Goal: Find specific page/section: Find specific page/section

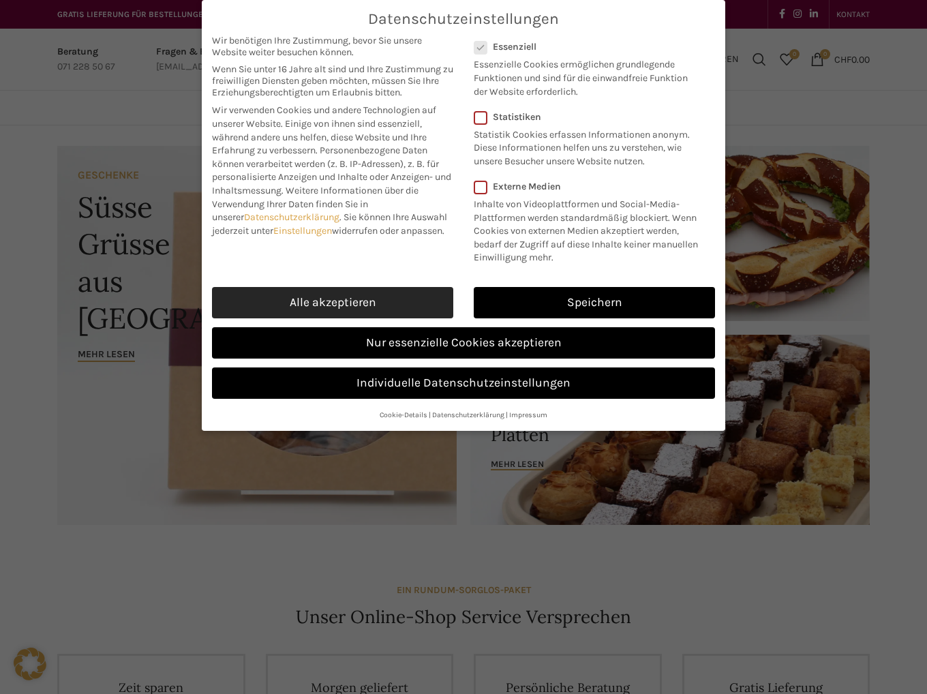
click at [369, 294] on link "Alle akzeptieren" at bounding box center [332, 302] width 241 height 31
checkbox input "true"
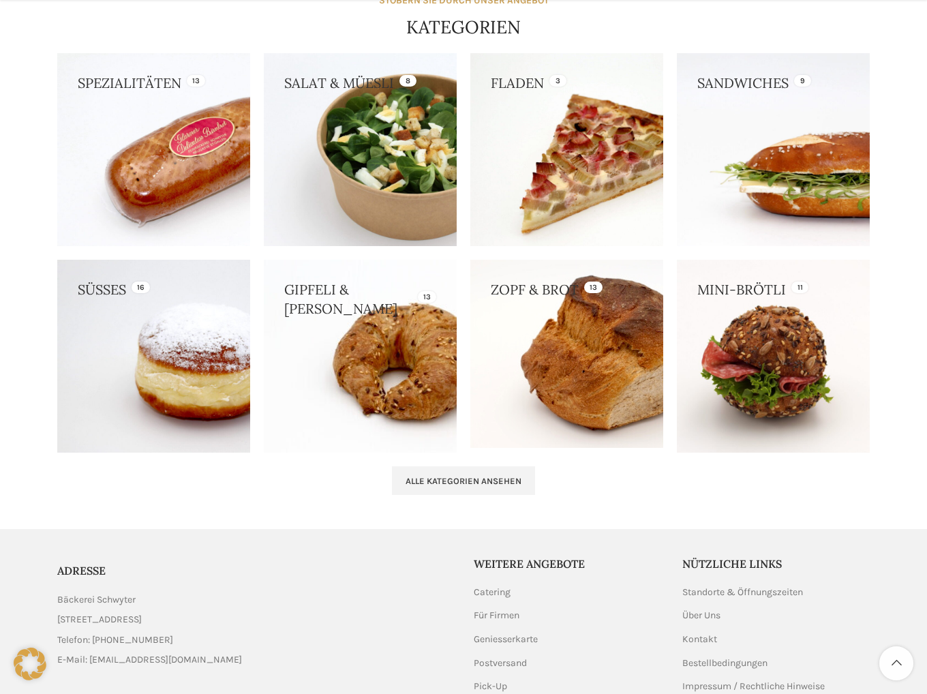
scroll to position [1305, 0]
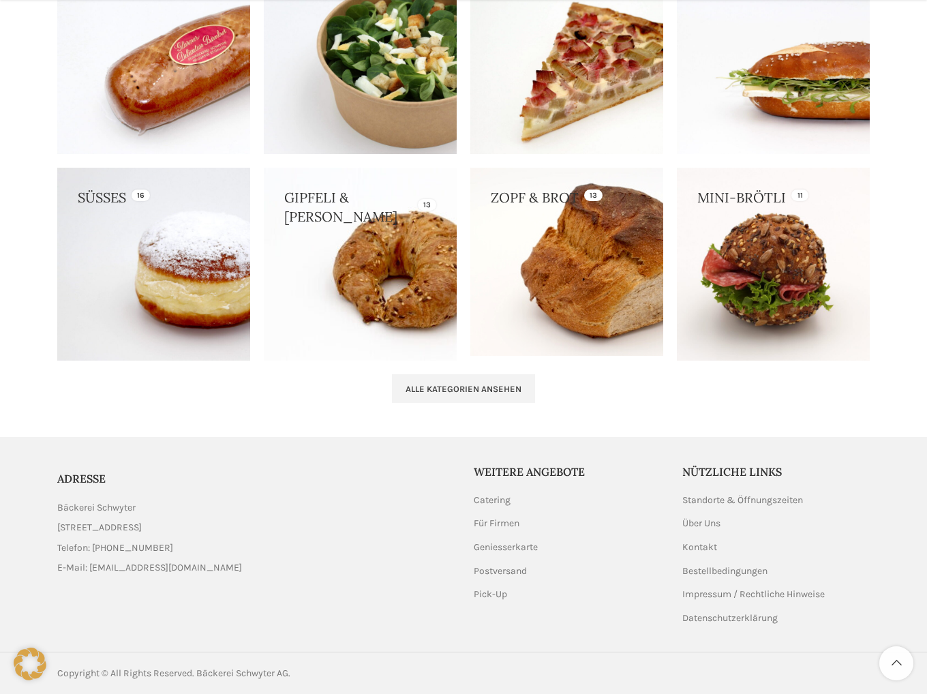
click at [851, 444] on aside "ADRESSE Bäckerei Schwyter [STREET_ADDRESS] Telefon: [PHONE_NUMBER] E-Mail: [EMA…" at bounding box center [463, 544] width 813 height 215
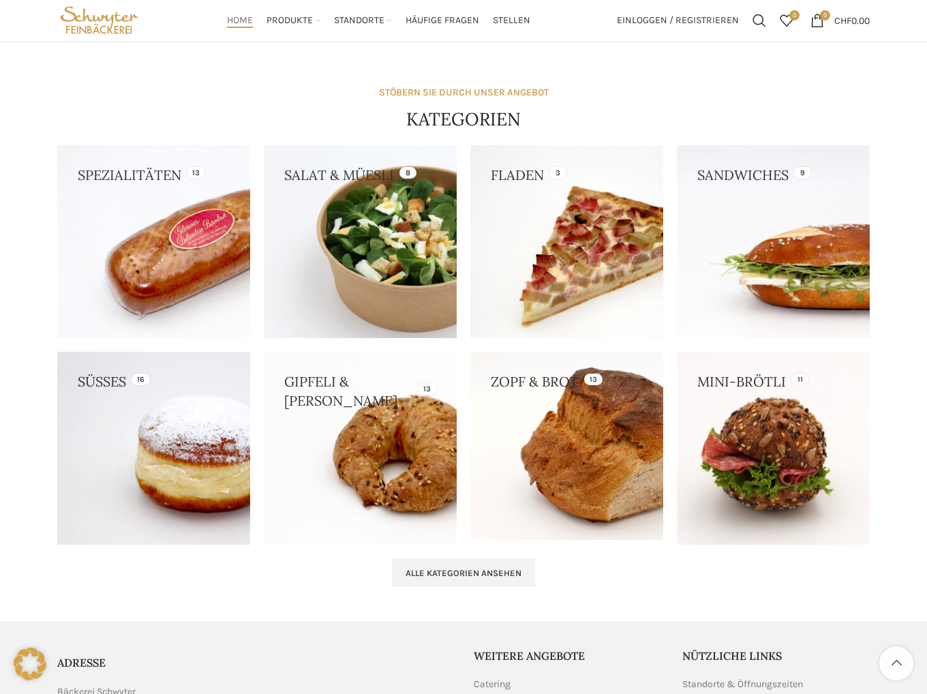
scroll to position [1100, 0]
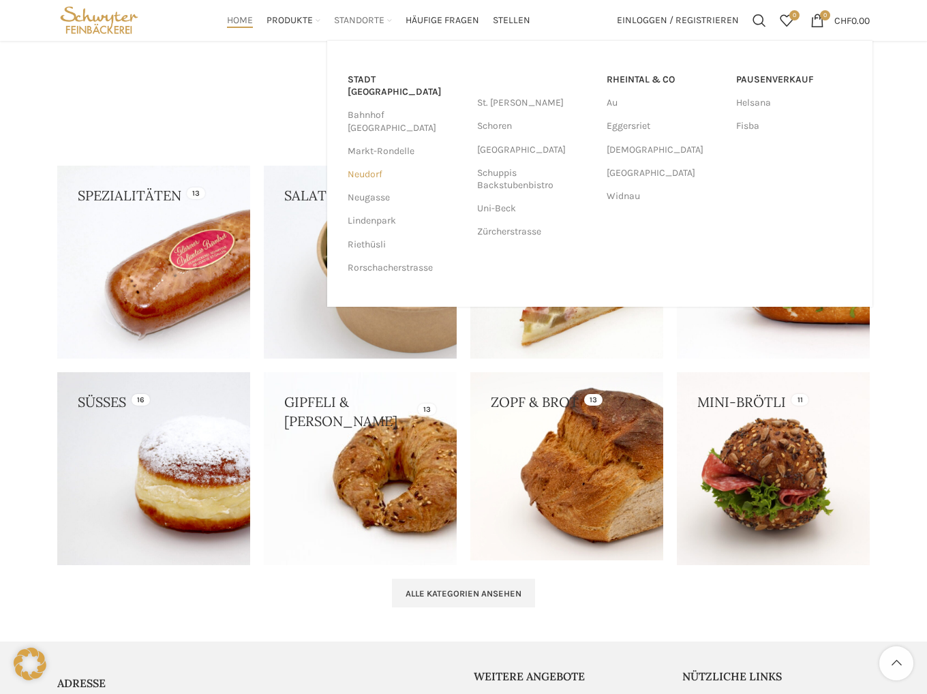
click at [381, 163] on link "Neudorf" at bounding box center [406, 174] width 116 height 23
